Goal: Communication & Community: Answer question/provide support

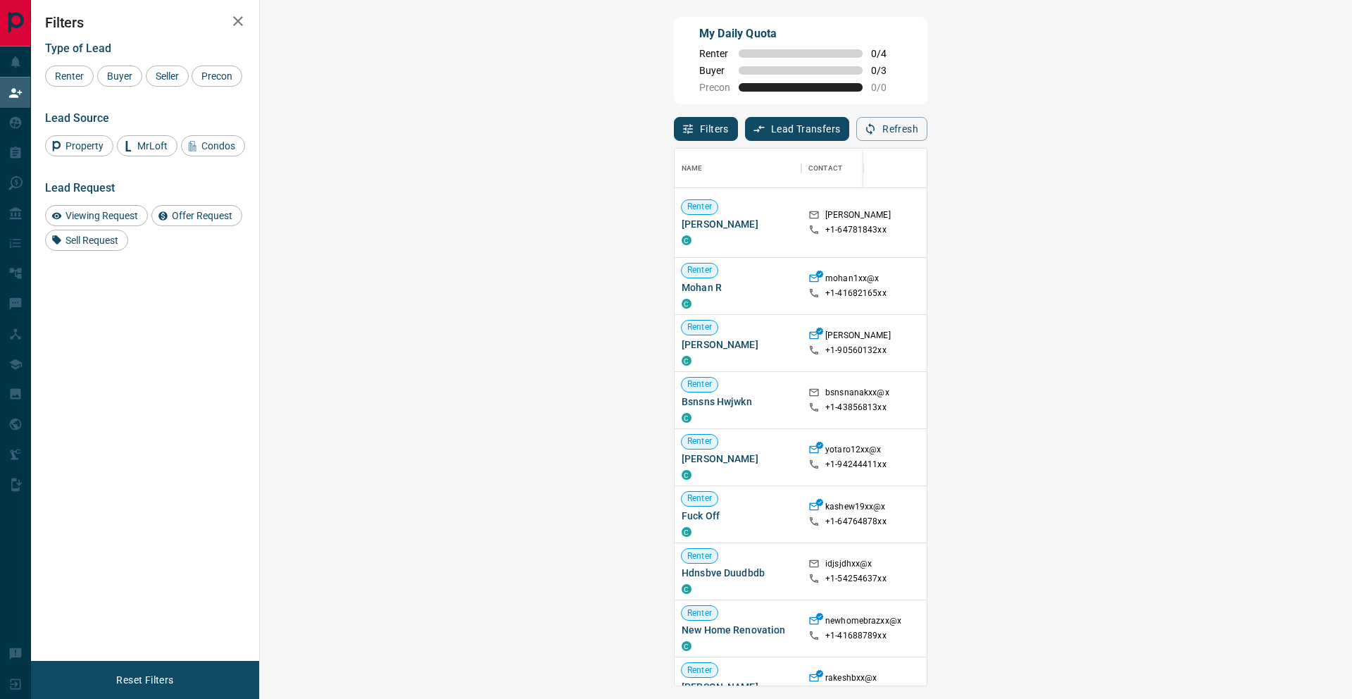
scroll to position [536, 1062]
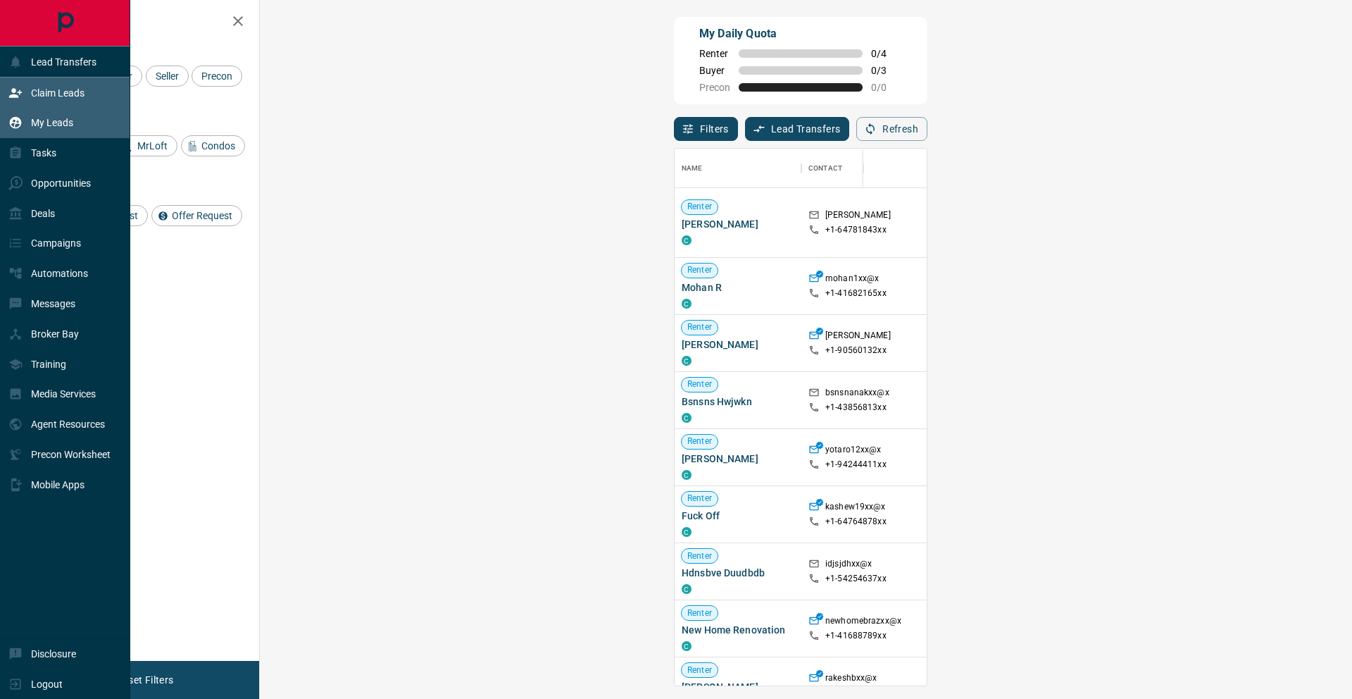
click at [32, 128] on div "My Leads" at bounding box center [40, 122] width 65 height 23
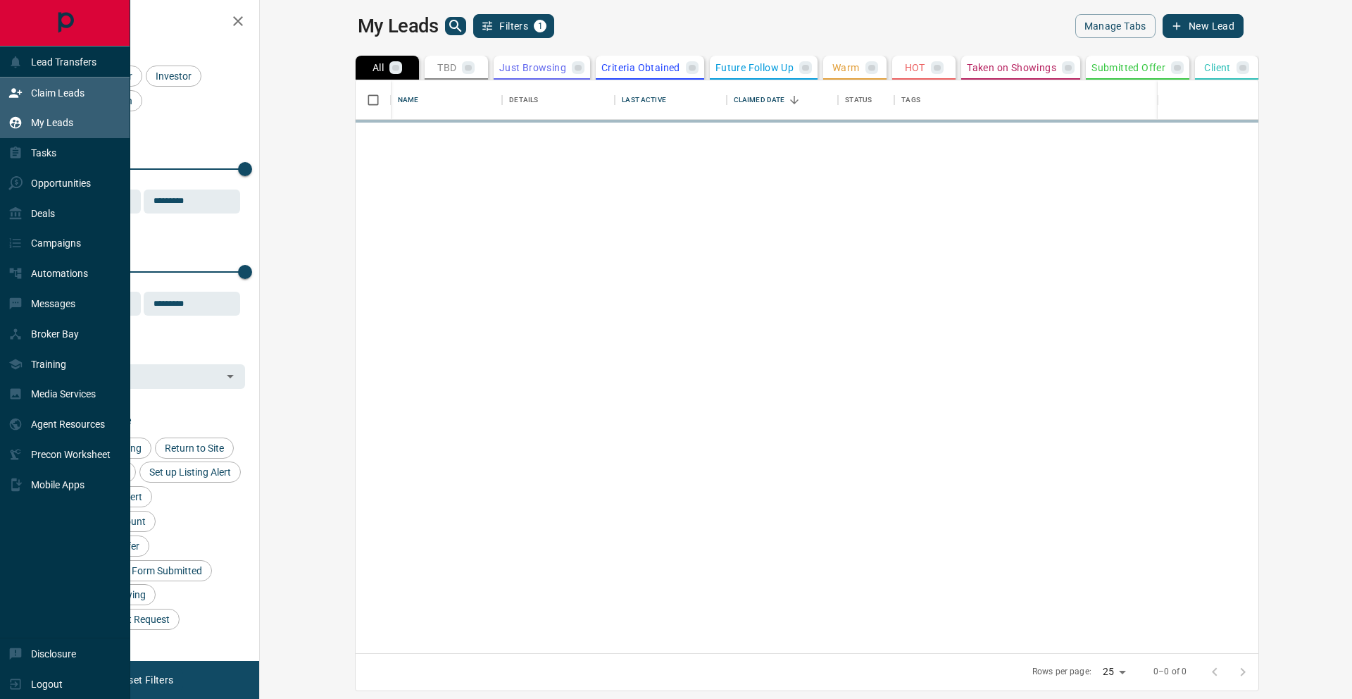
scroll to position [573, 1086]
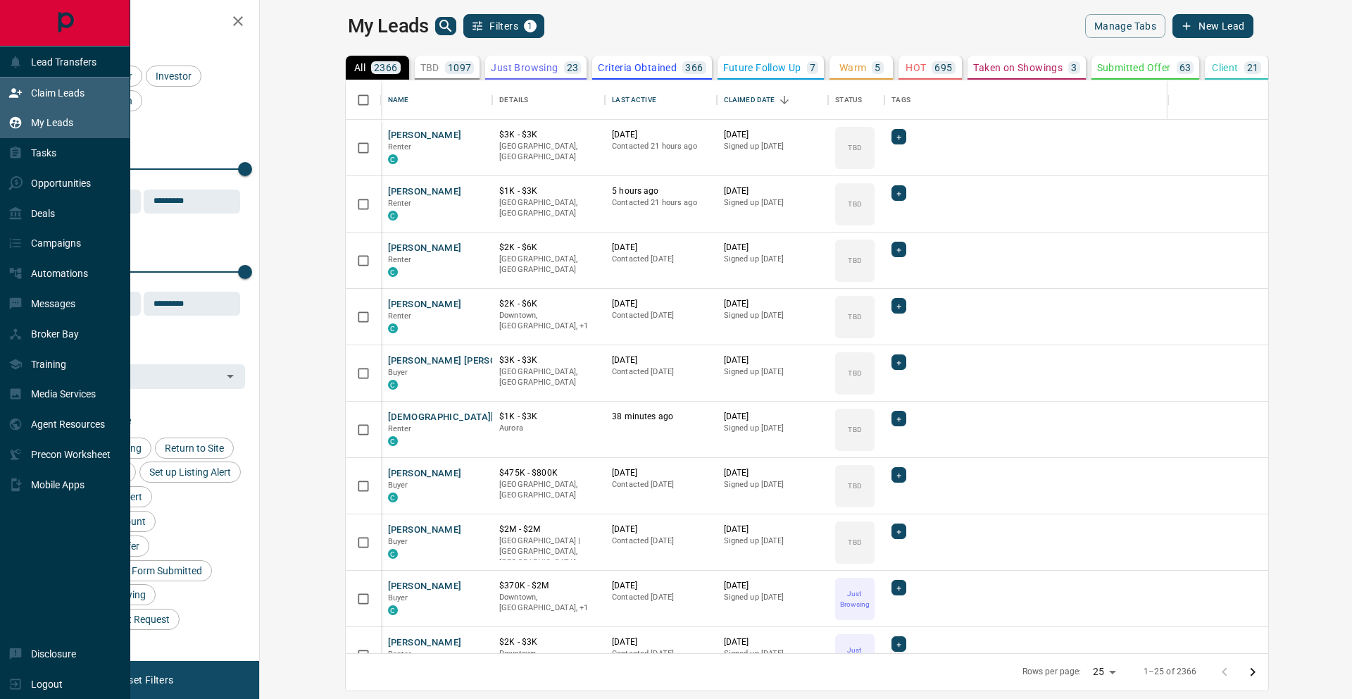
click at [49, 93] on p "Claim Leads" at bounding box center [58, 92] width 54 height 11
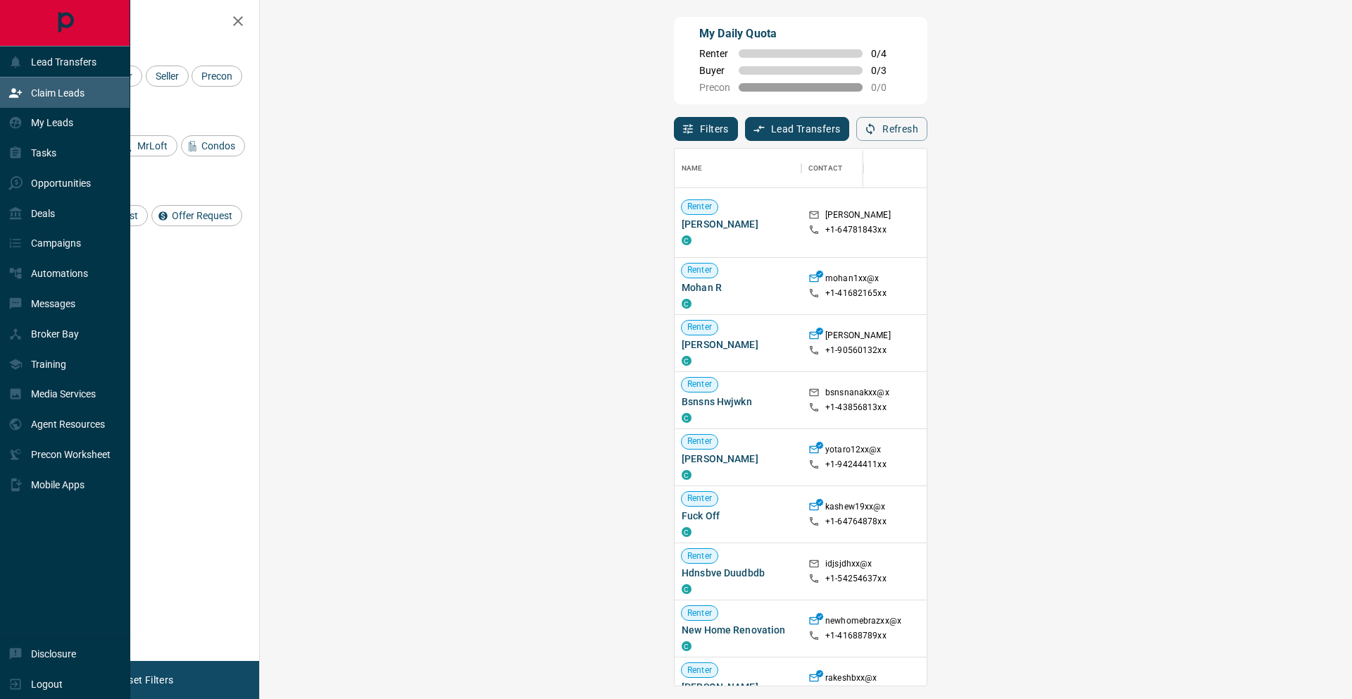
scroll to position [536, 1062]
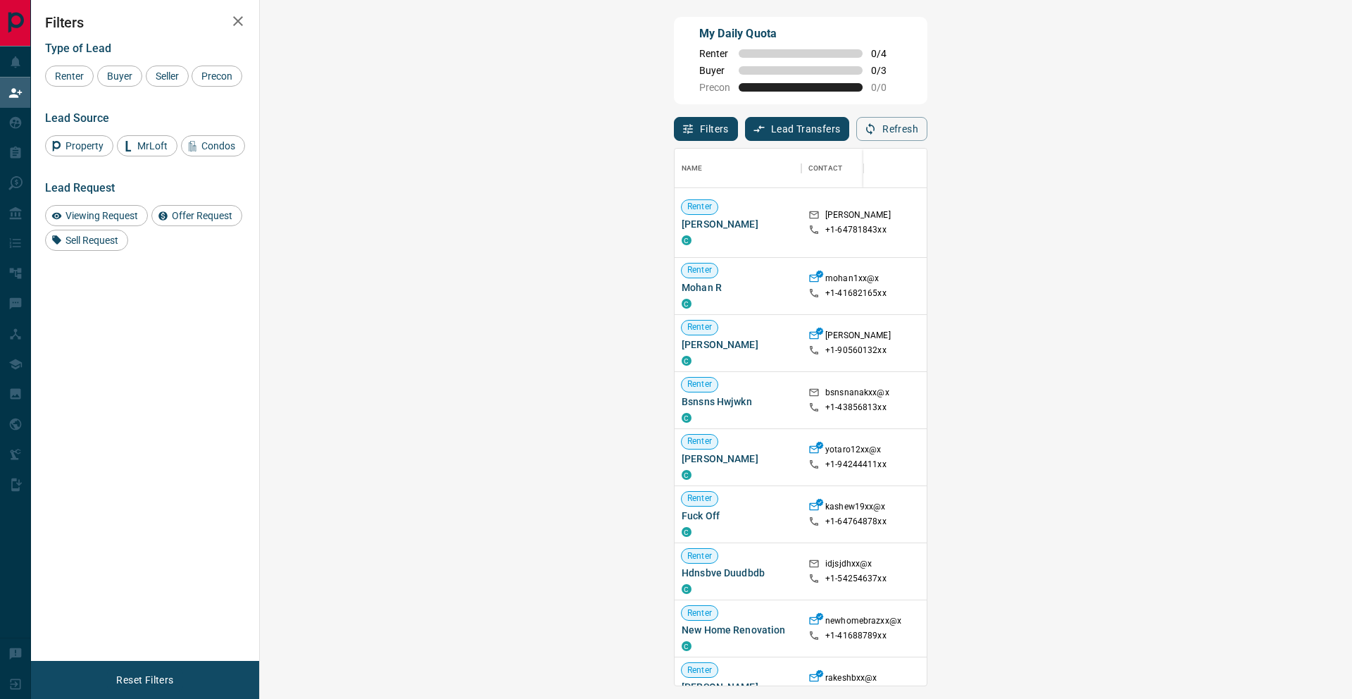
click at [1076, 171] on div "Location" at bounding box center [1093, 168] width 35 height 39
click at [1076, 168] on div "Location" at bounding box center [1093, 168] width 35 height 39
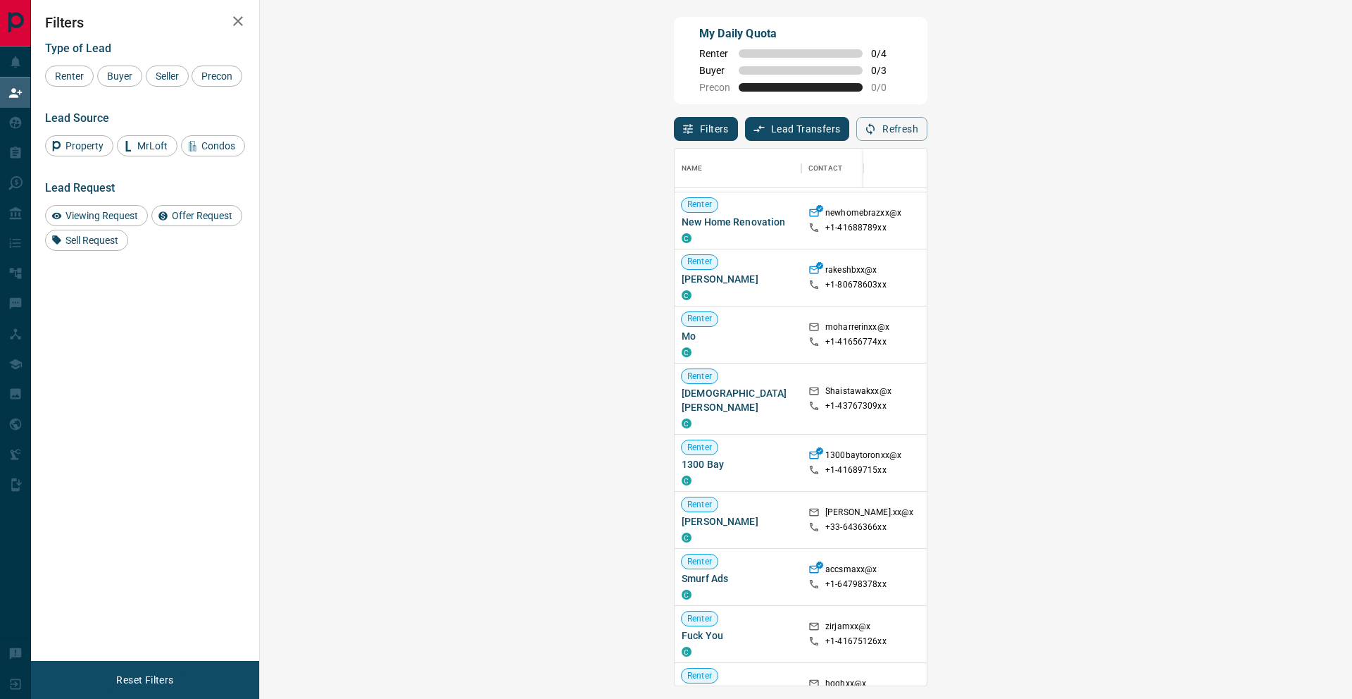
scroll to position [435, 0]
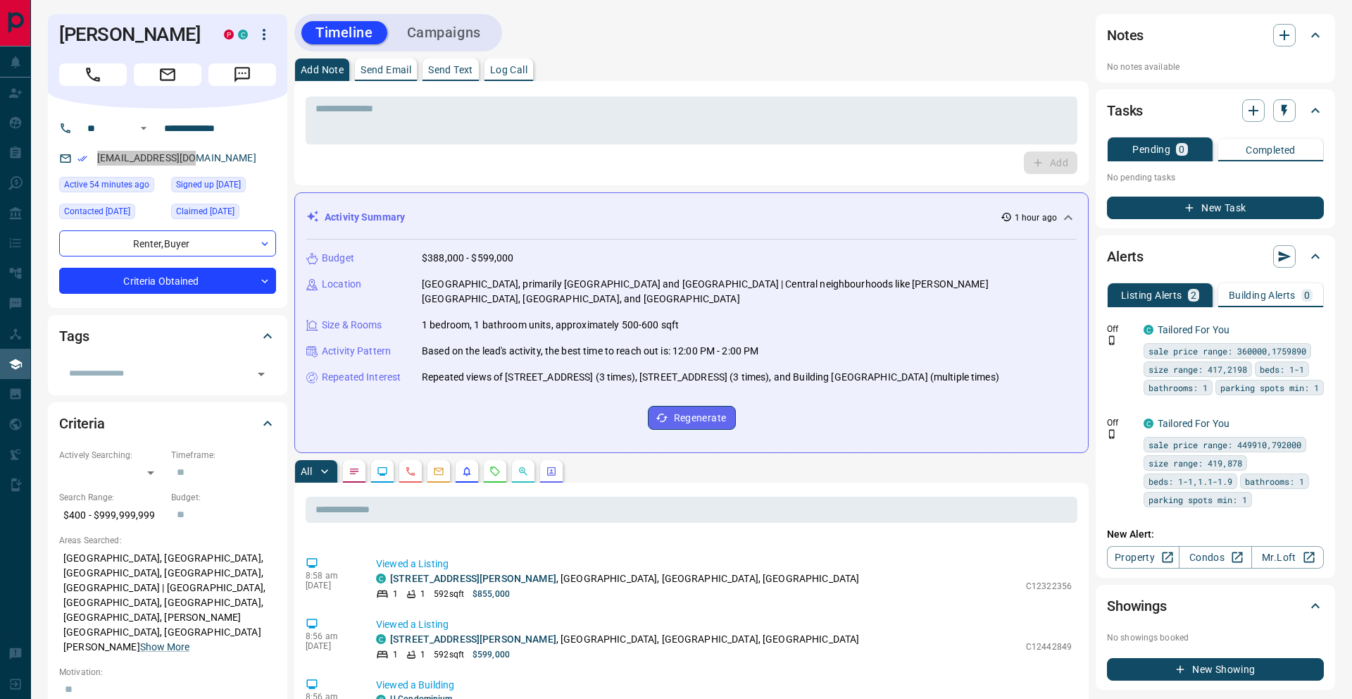
scroll to position [12, 0]
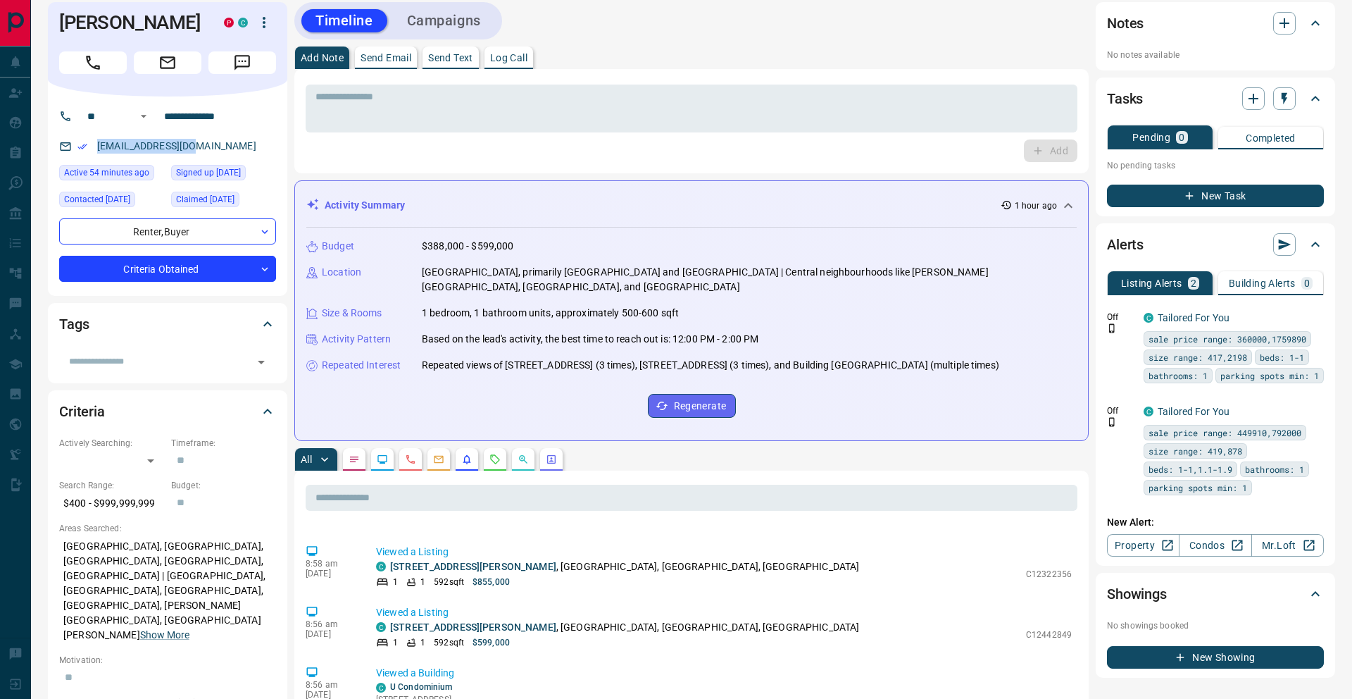
click at [396, 58] on p "Send Email" at bounding box center [386, 58] width 51 height 10
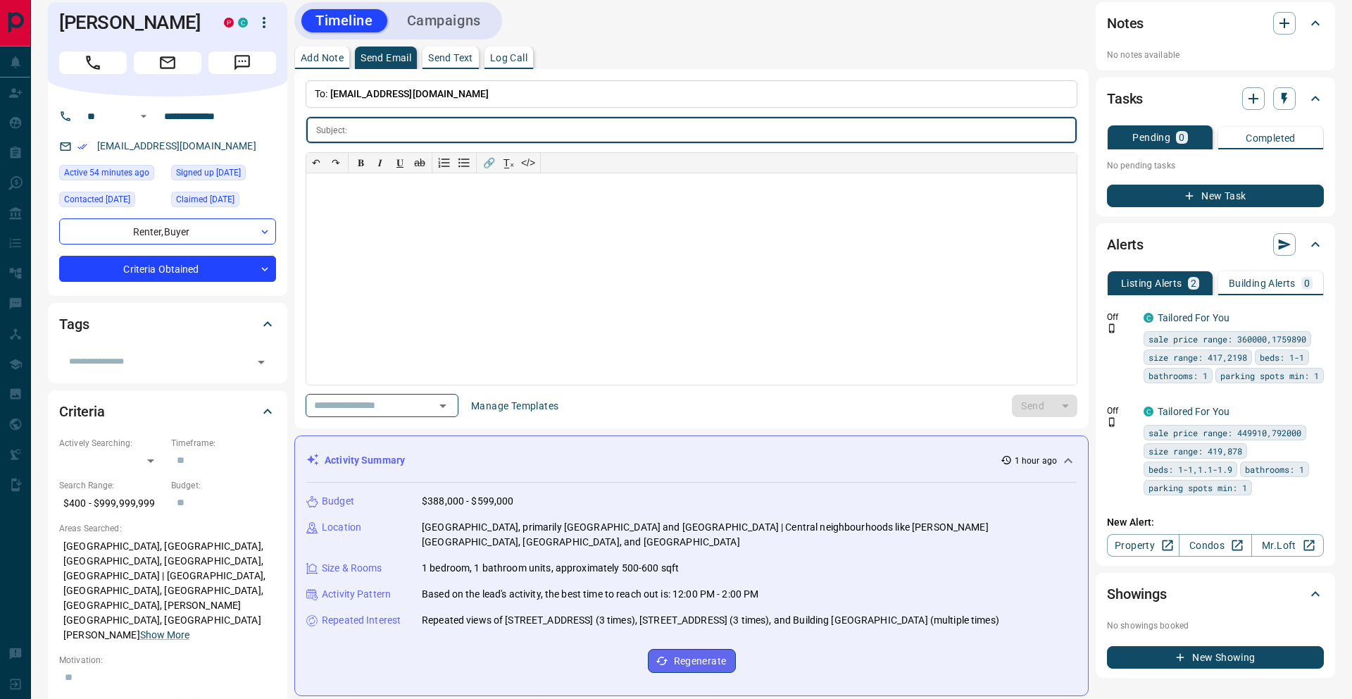
scroll to position [0, 0]
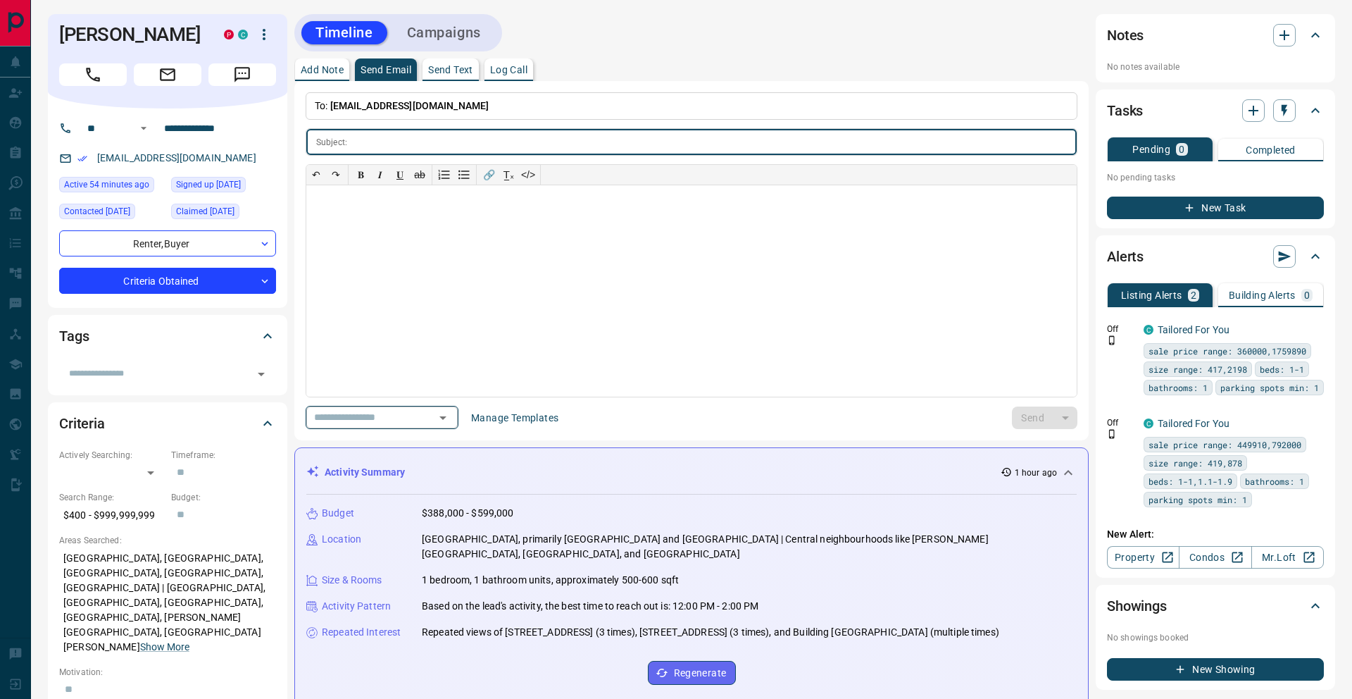
click at [448, 418] on icon "Open" at bounding box center [443, 417] width 17 height 17
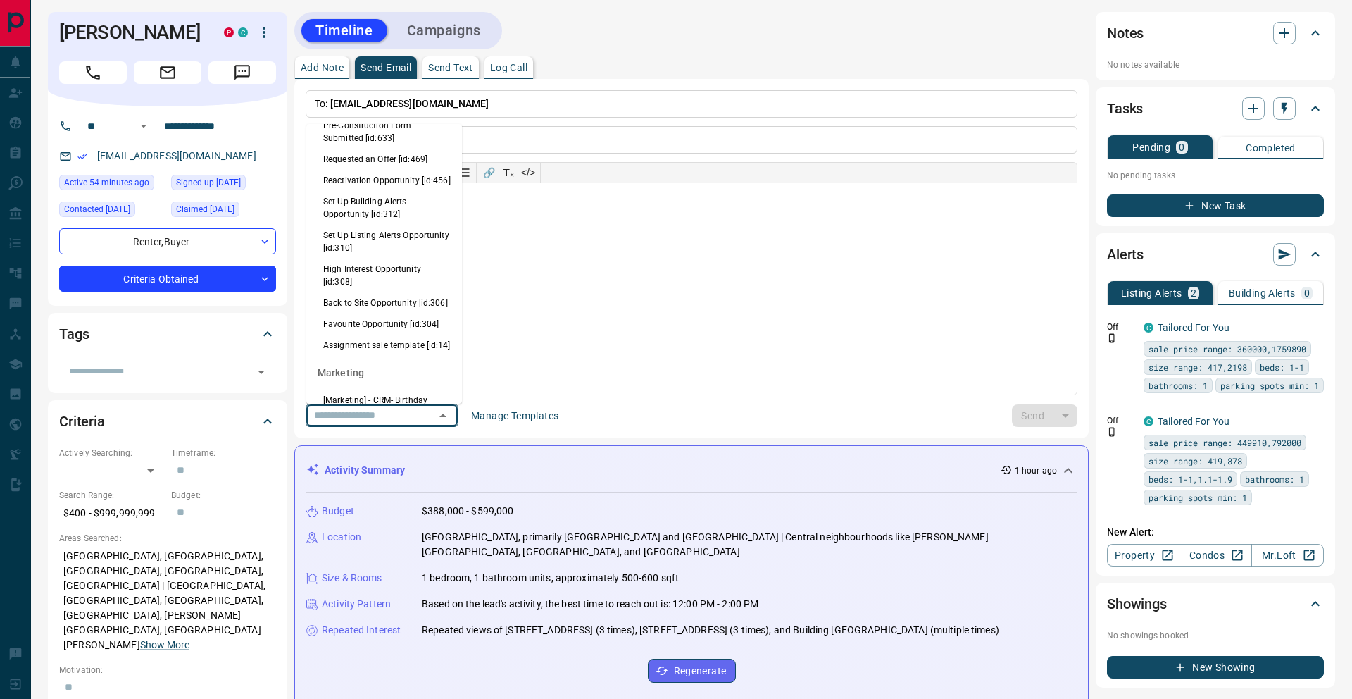
scroll to position [808, 0]
click at [392, 251] on li "High Interest Opportunity [id:308]" at bounding box center [384, 268] width 156 height 34
type input "**********"
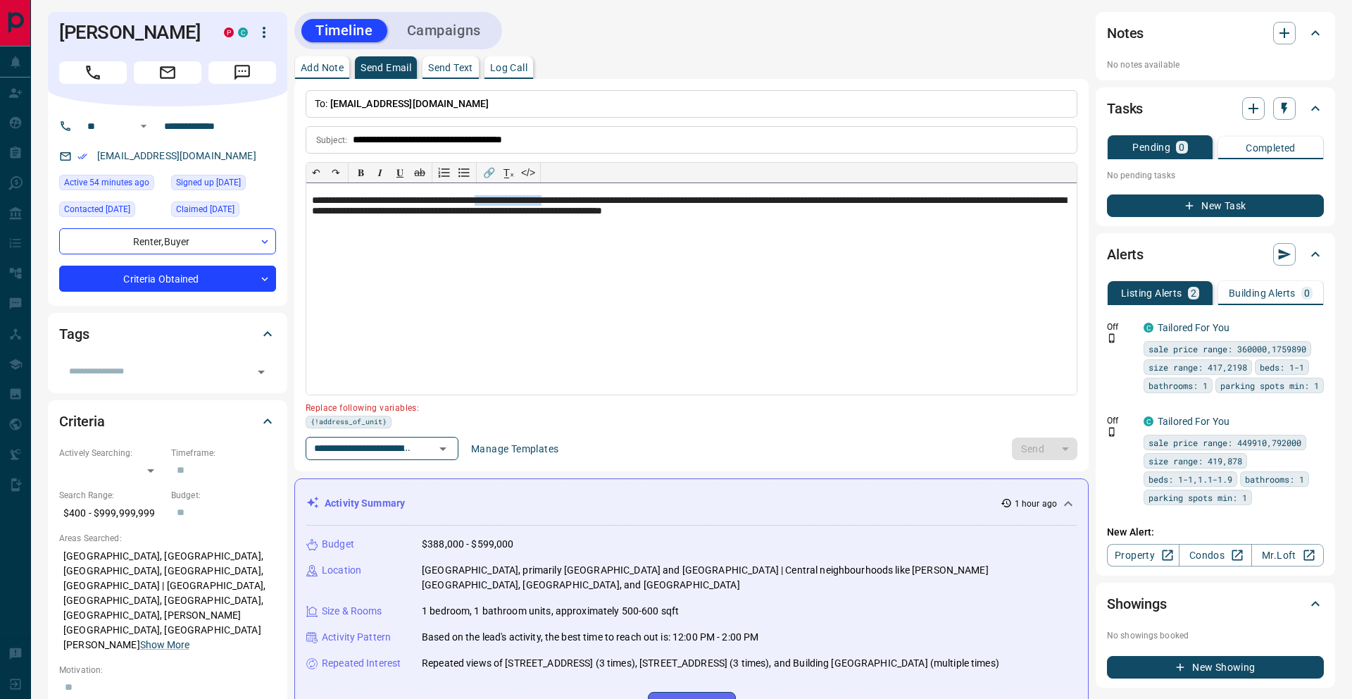
drag, startPoint x: 519, startPoint y: 199, endPoint x: 600, endPoint y: 201, distance: 81.0
click at [600, 201] on p "**********" at bounding box center [691, 206] width 759 height 23
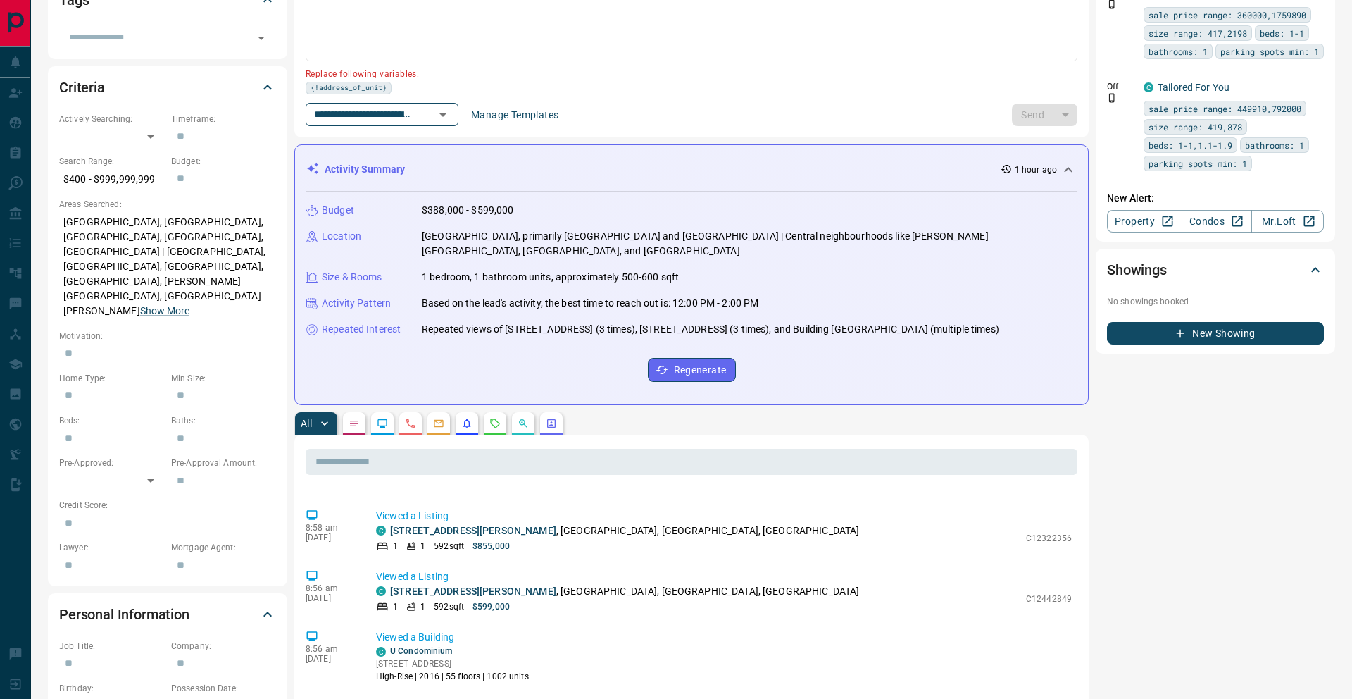
scroll to position [331, 0]
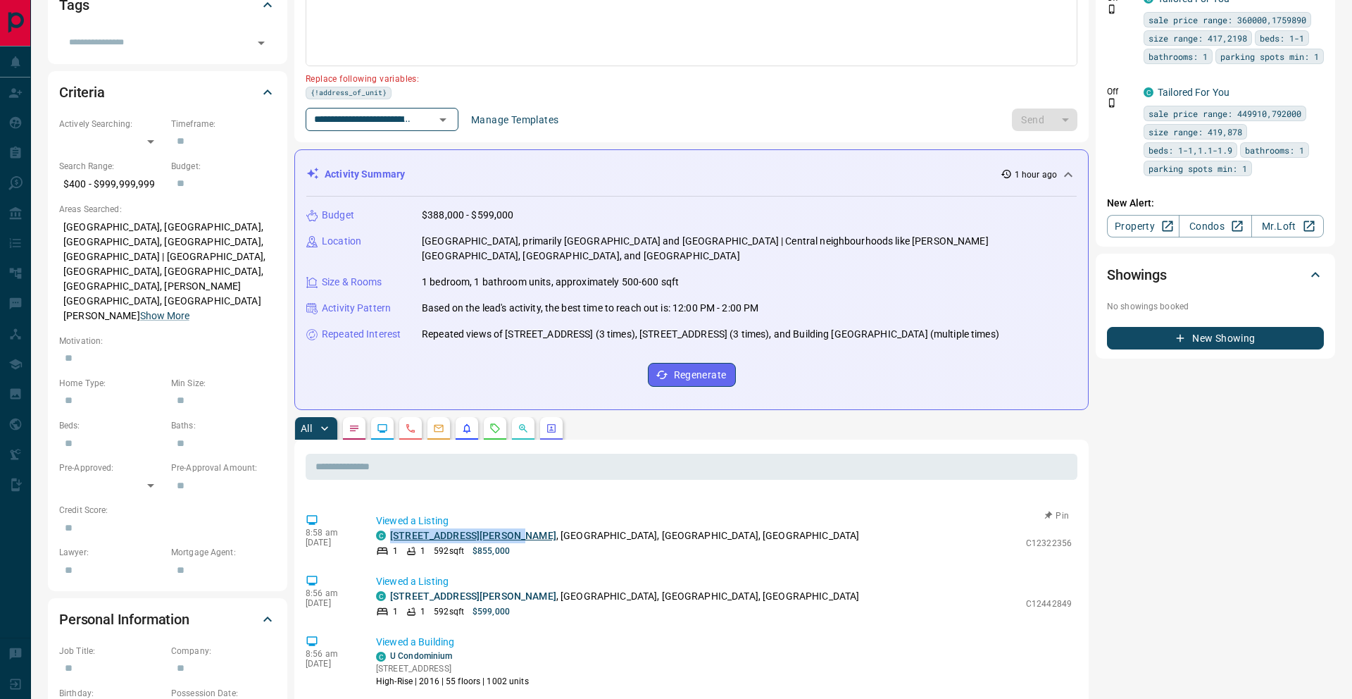
copy link "2608 - 65 St Mary Street"
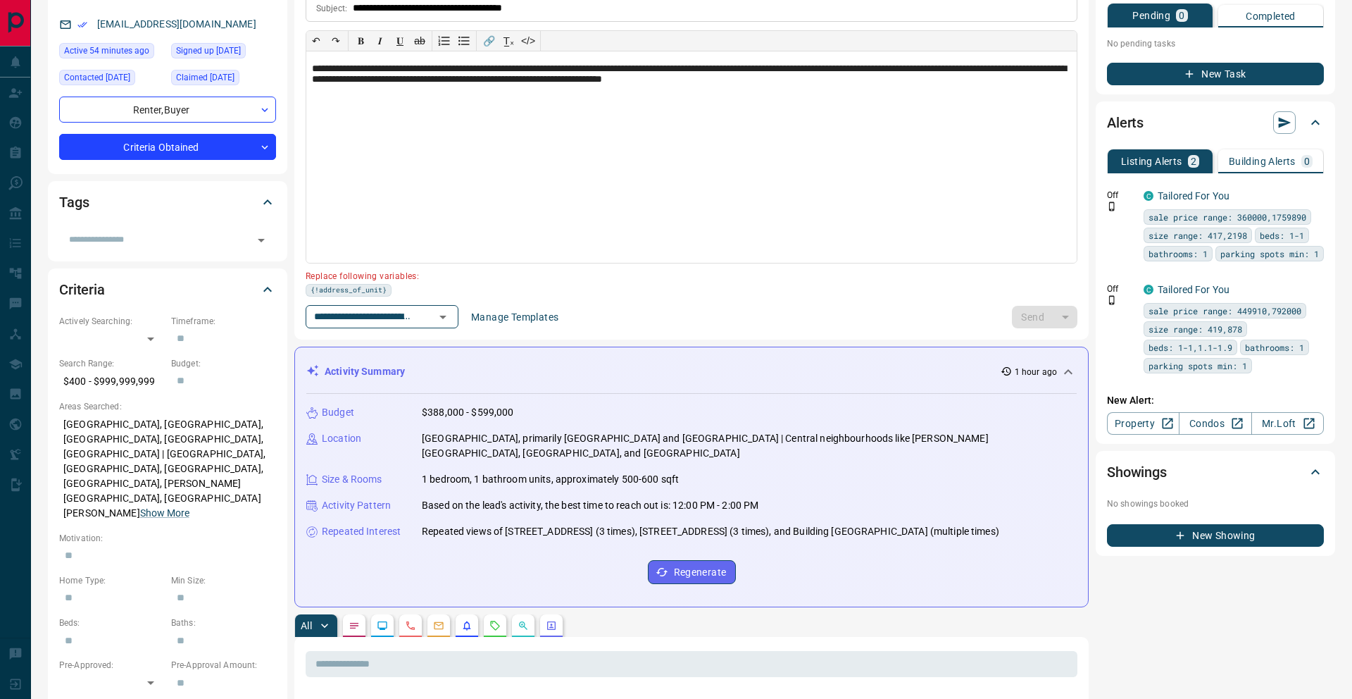
scroll to position [0, 0]
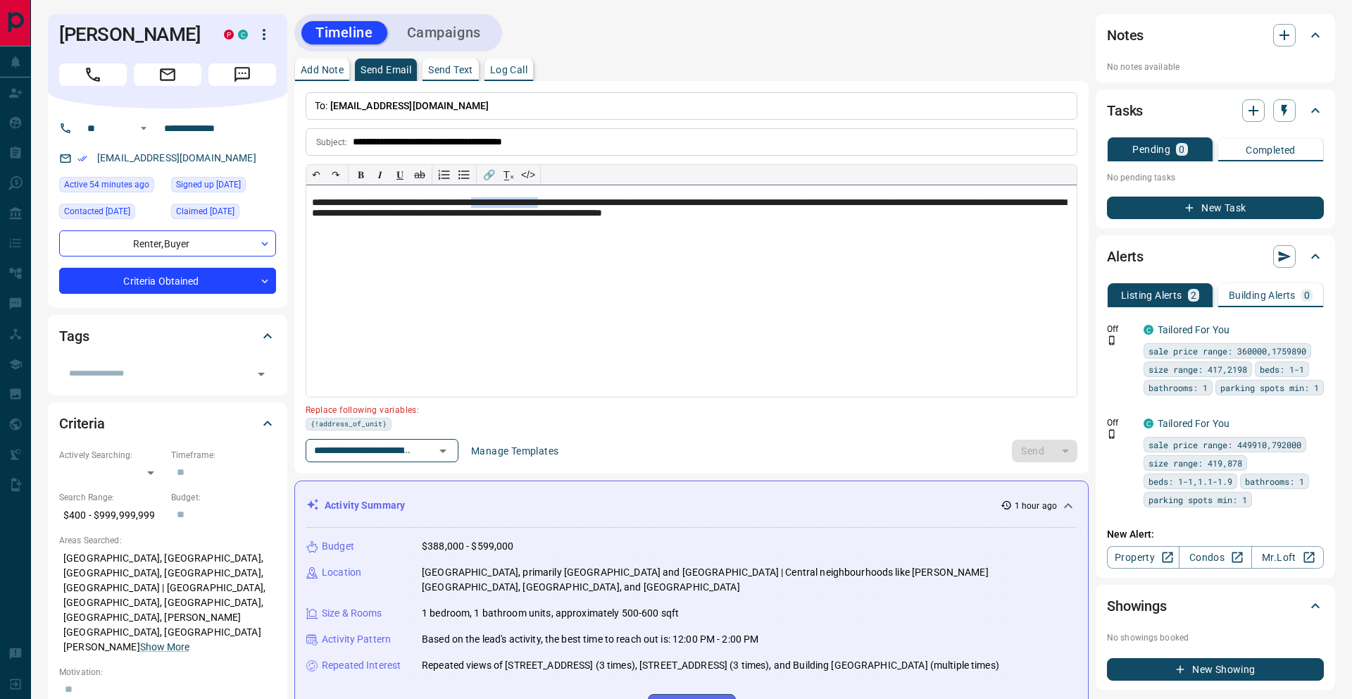
drag, startPoint x: 517, startPoint y: 204, endPoint x: 599, endPoint y: 202, distance: 82.4
click at [599, 202] on p "**********" at bounding box center [691, 208] width 759 height 23
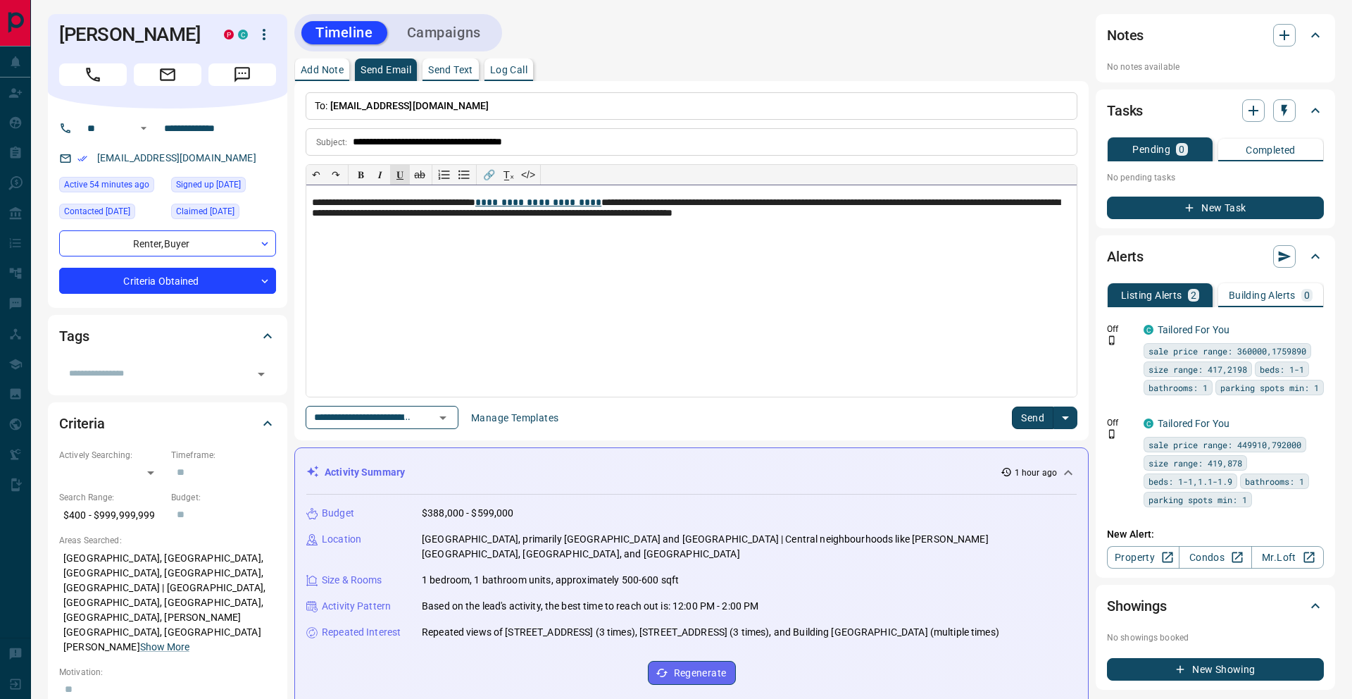
scroll to position [1, 0]
click at [1033, 414] on button "Send" at bounding box center [1033, 417] width 42 height 23
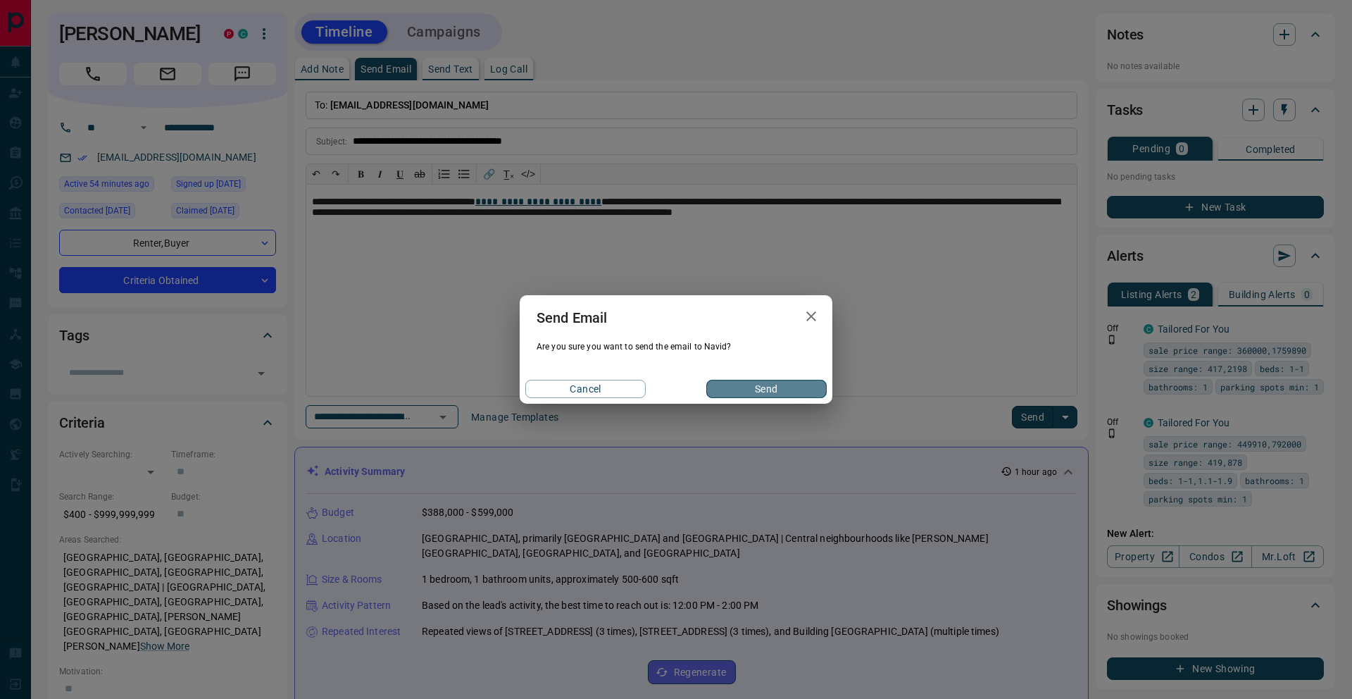
click at [751, 390] on button "Send" at bounding box center [766, 389] width 120 height 18
